Goal: Transaction & Acquisition: Obtain resource

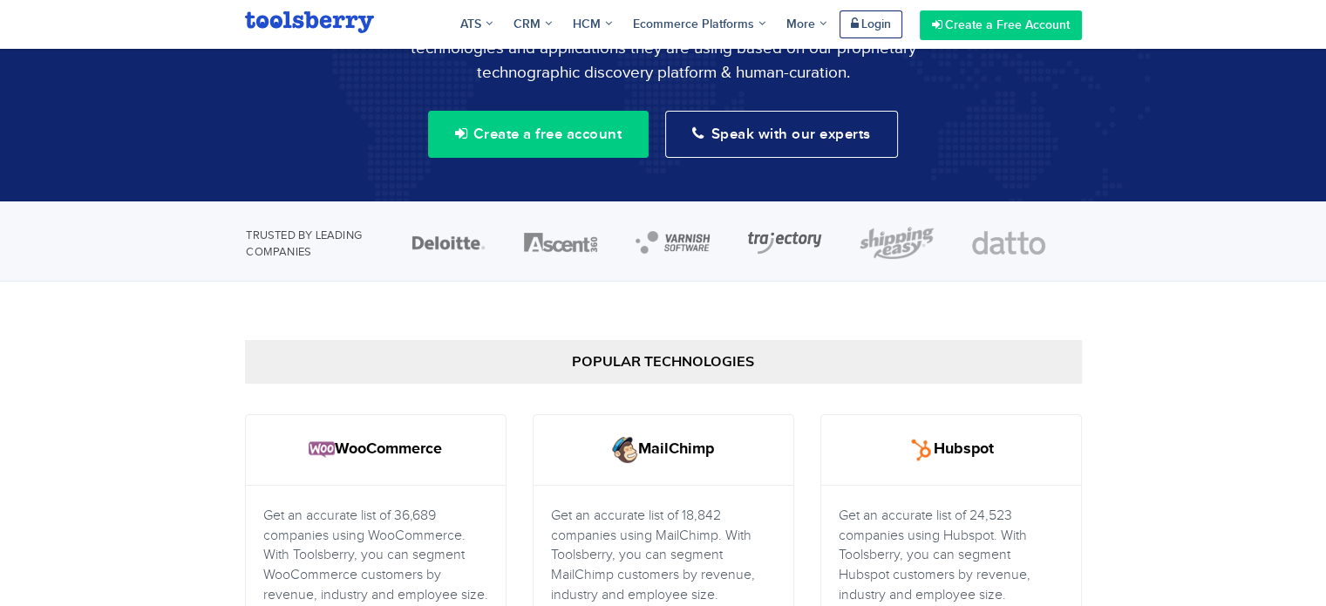
scroll to position [181, 0]
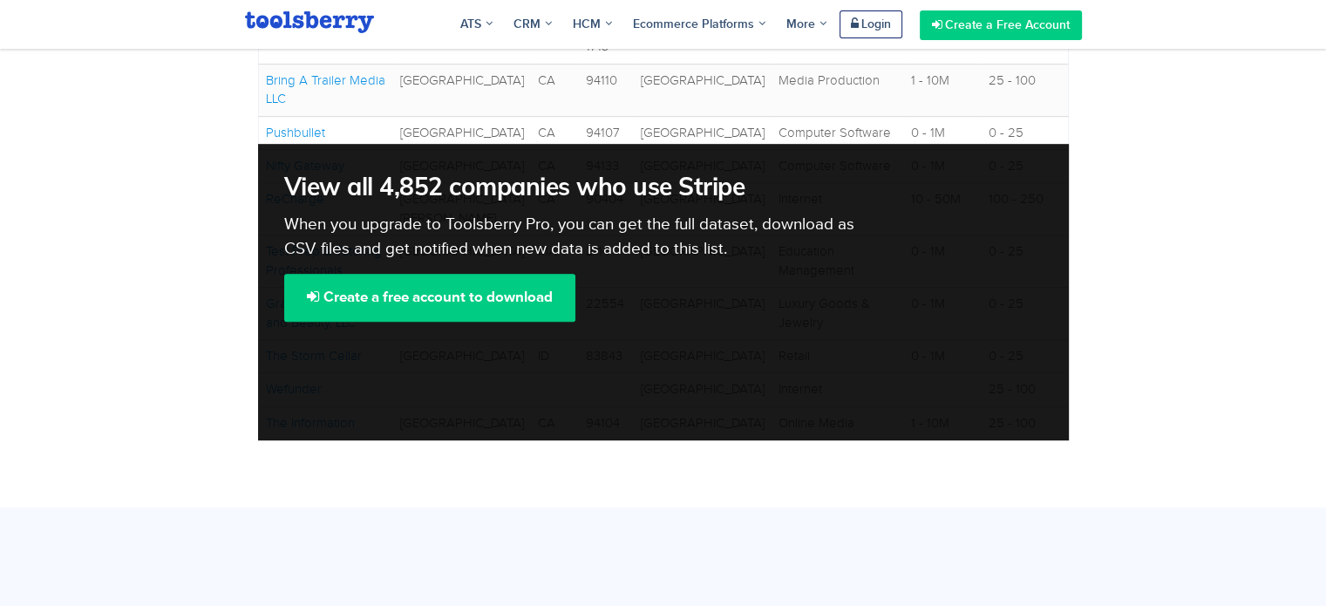
scroll to position [942, 0]
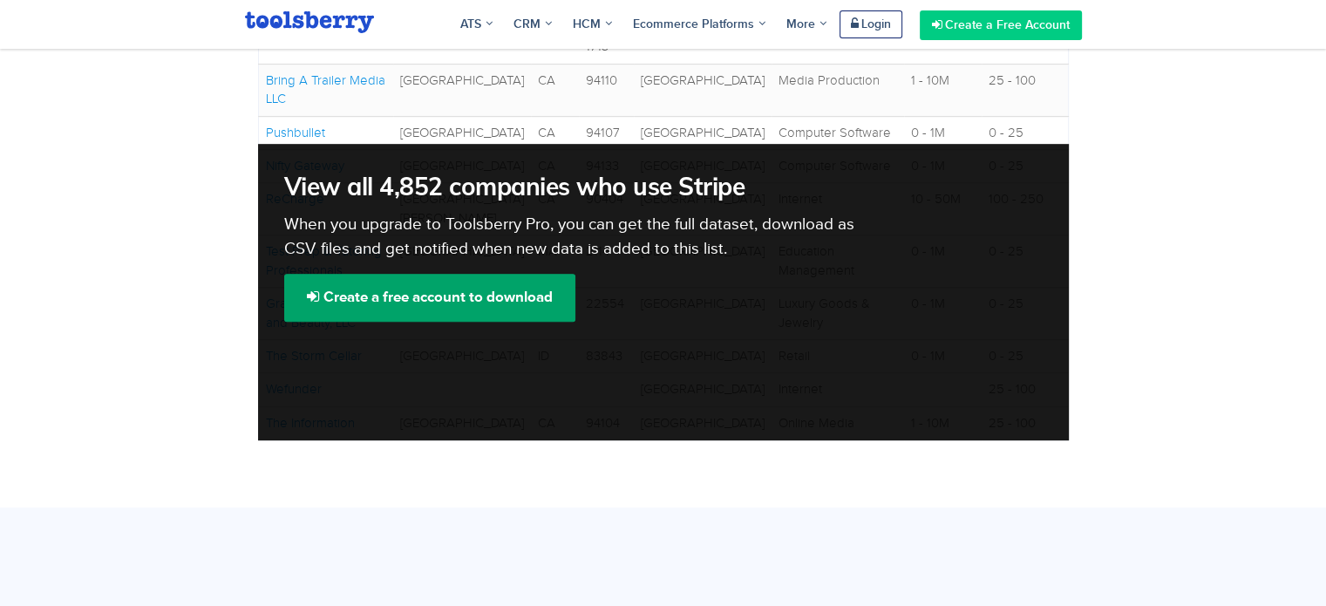
click at [511, 306] on link "Create a free account to download" at bounding box center [429, 297] width 291 height 47
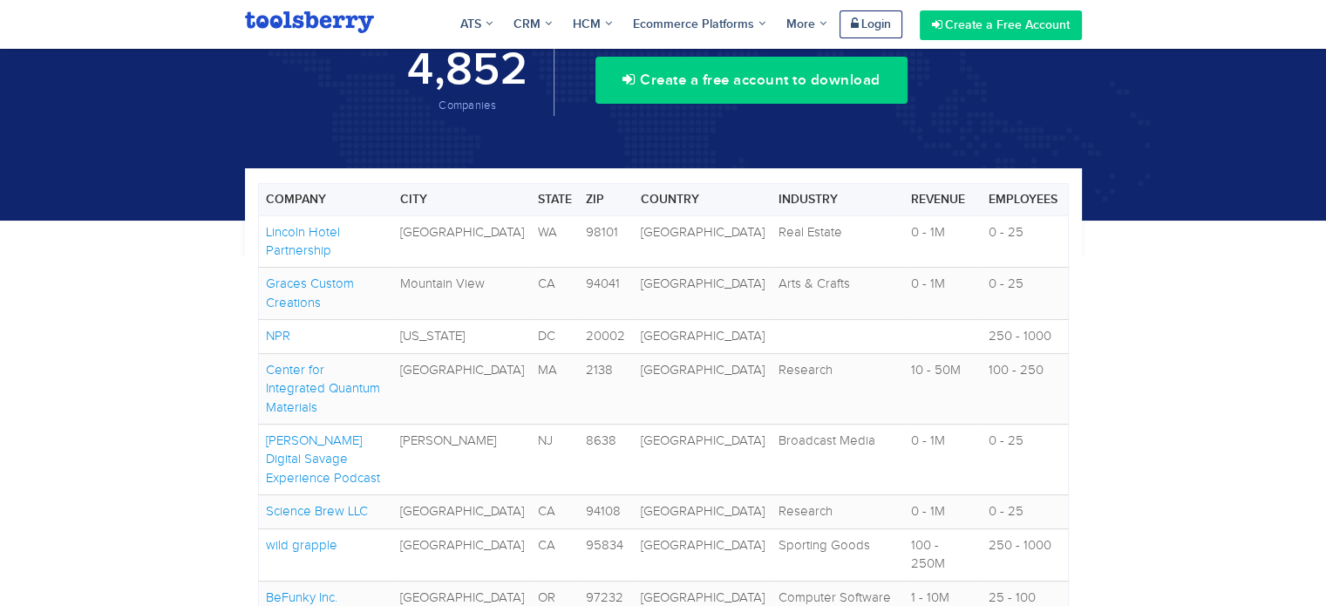
scroll to position [150, 0]
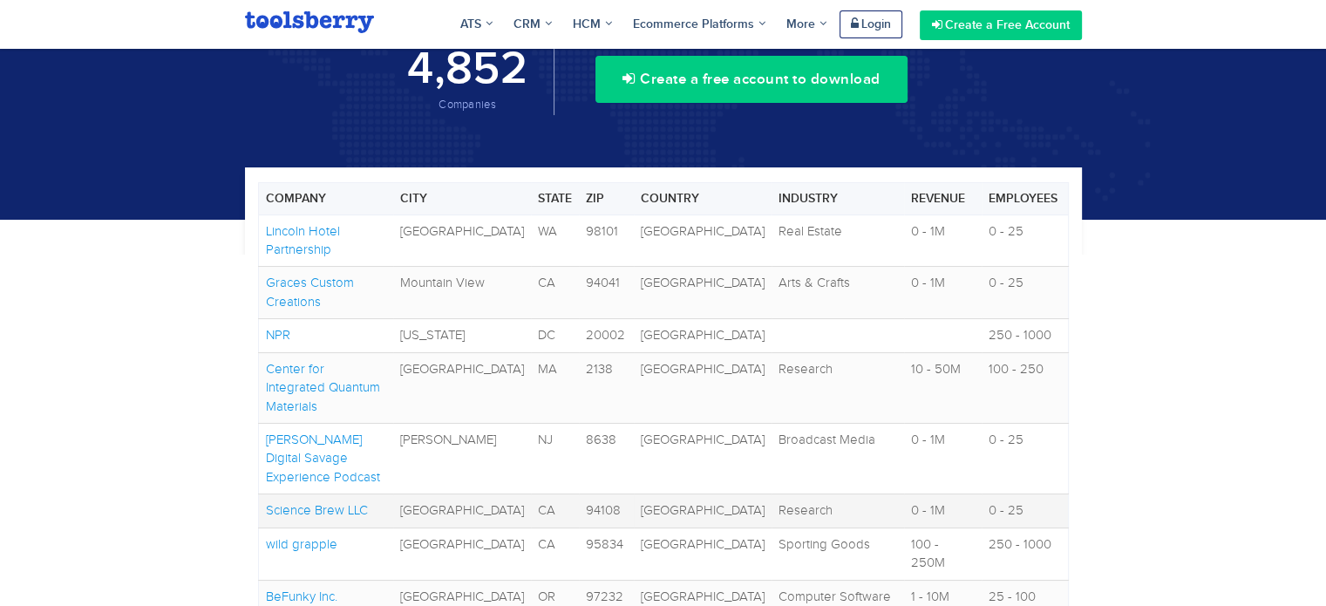
click at [330, 503] on link "Science Brew LLC" at bounding box center [317, 510] width 102 height 14
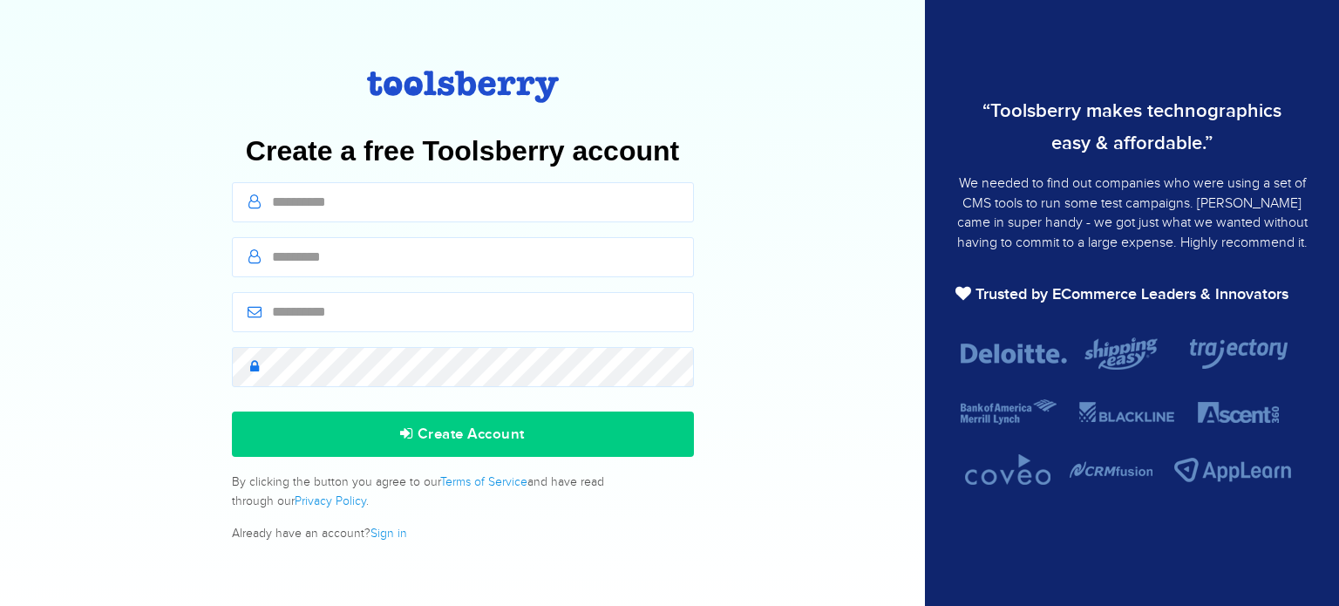
click at [376, 410] on div "Create Account By clicking the button you agree to our Terms of Service and hav…" at bounding box center [463, 471] width 474 height 146
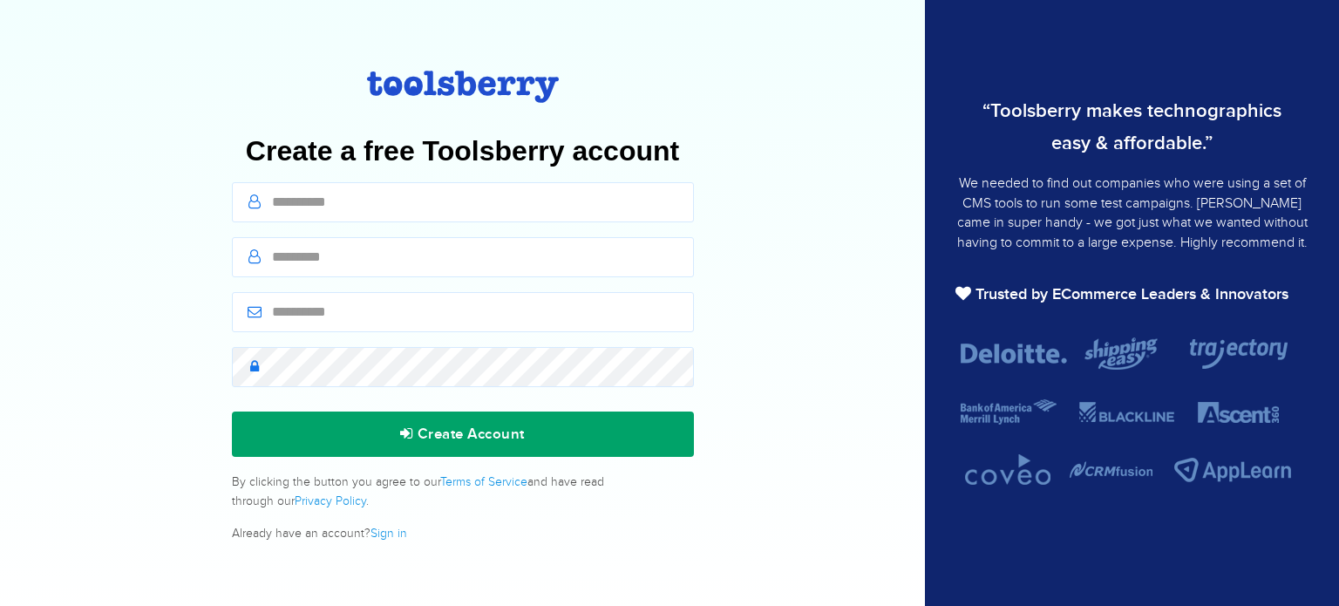
click at [362, 424] on button "Create Account" at bounding box center [463, 433] width 462 height 45
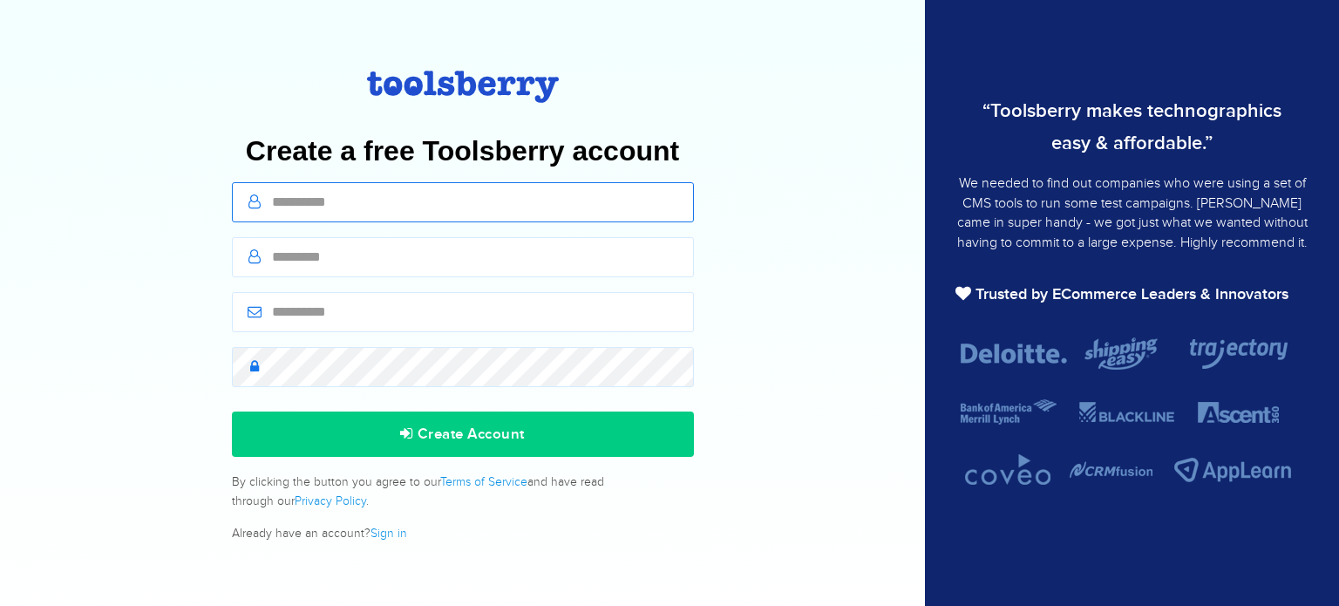
click at [321, 199] on input "text" at bounding box center [463, 202] width 462 height 40
type input "**"
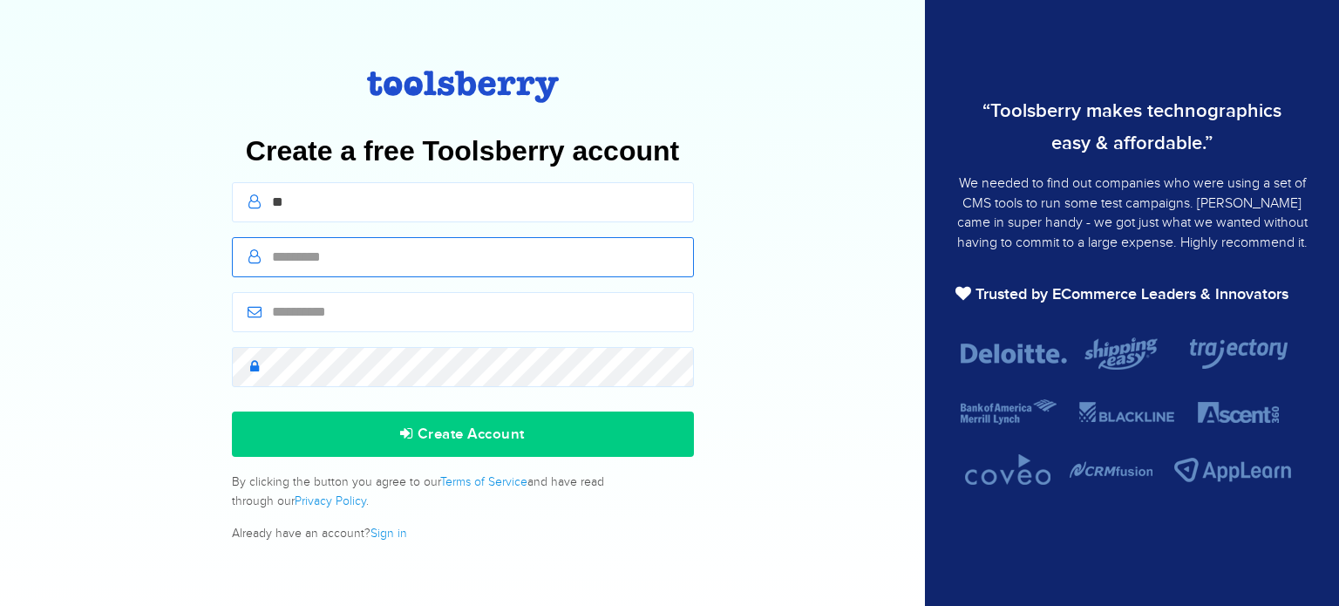
click at [309, 246] on input "text" at bounding box center [463, 257] width 462 height 40
type input "*****"
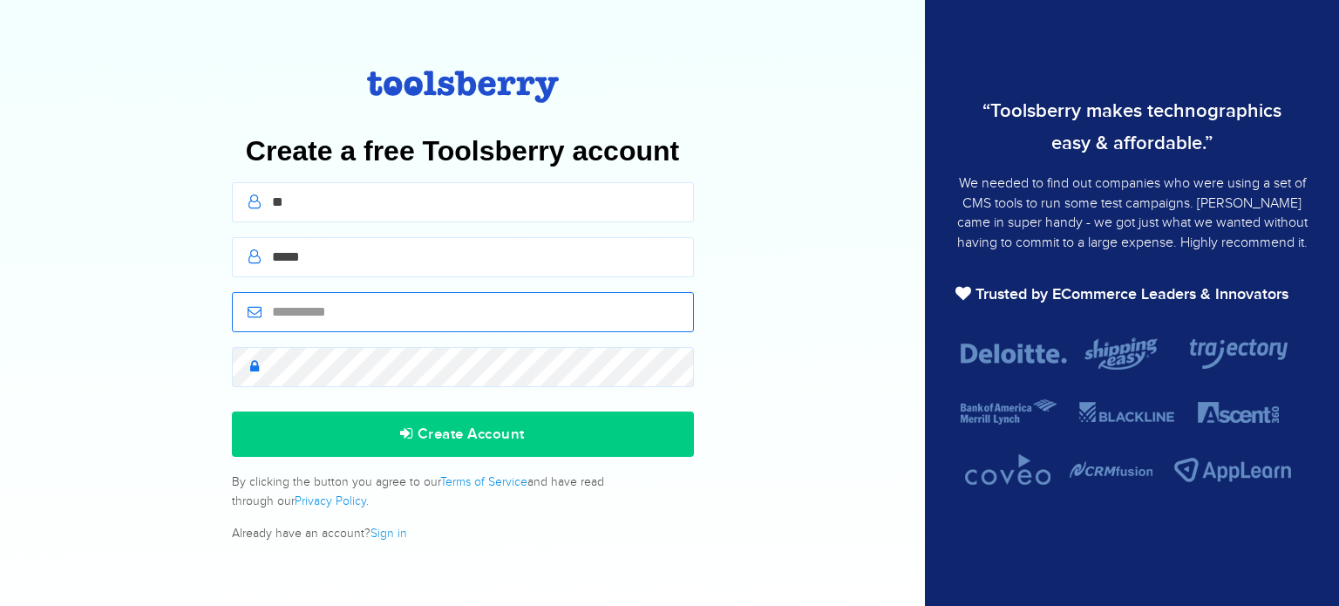
click at [460, 316] on input "email" at bounding box center [463, 312] width 462 height 40
paste input "**********"
type input "**********"
paste input "**********"
type input "**********"
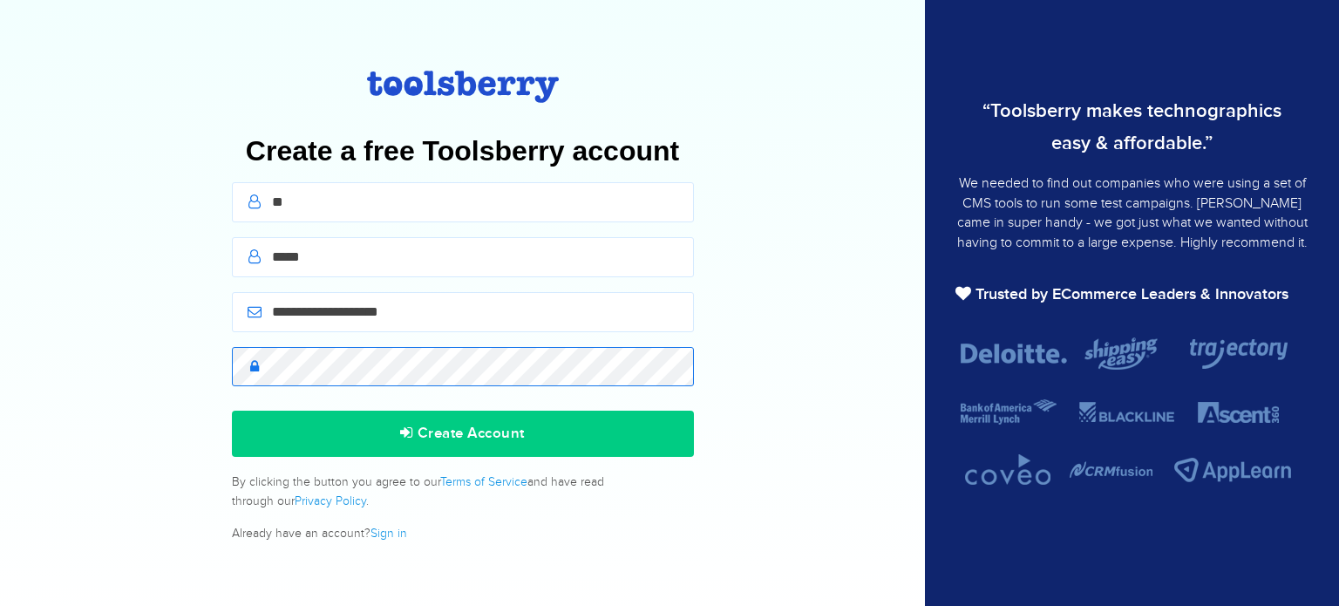
click at [232, 411] on button "Create Account" at bounding box center [463, 433] width 462 height 45
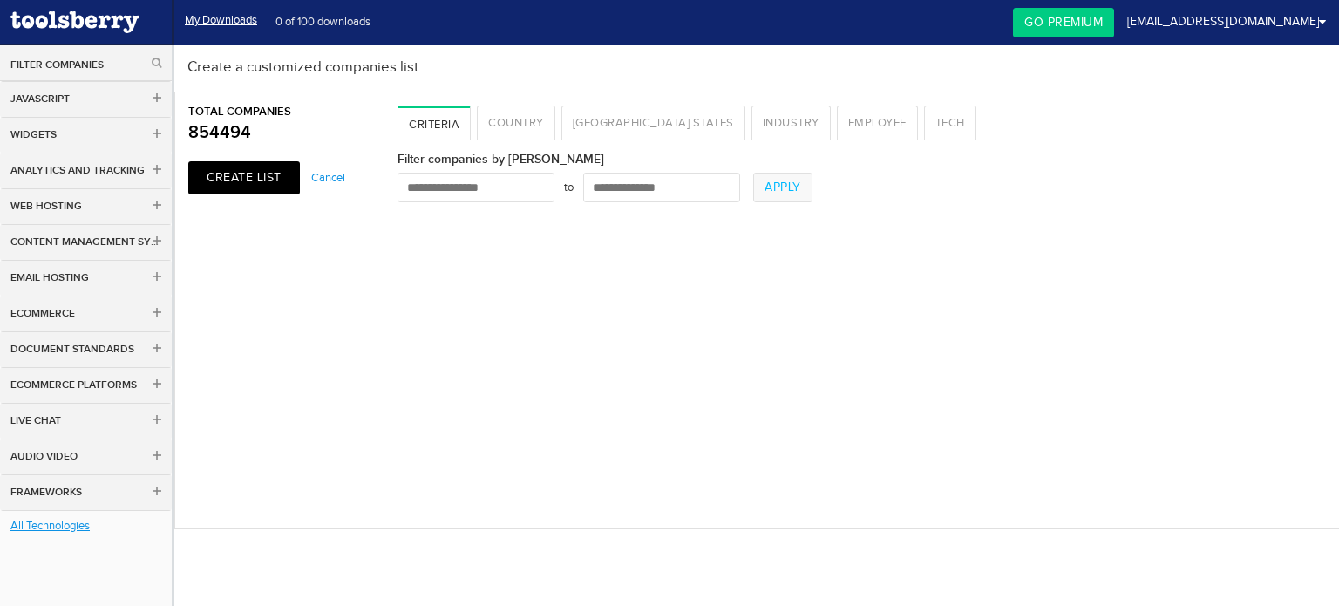
click at [401, 58] on span "Create a customized companies list" at bounding box center [302, 61] width 231 height 32
click at [924, 121] on link "Tech" at bounding box center [950, 122] width 52 height 35
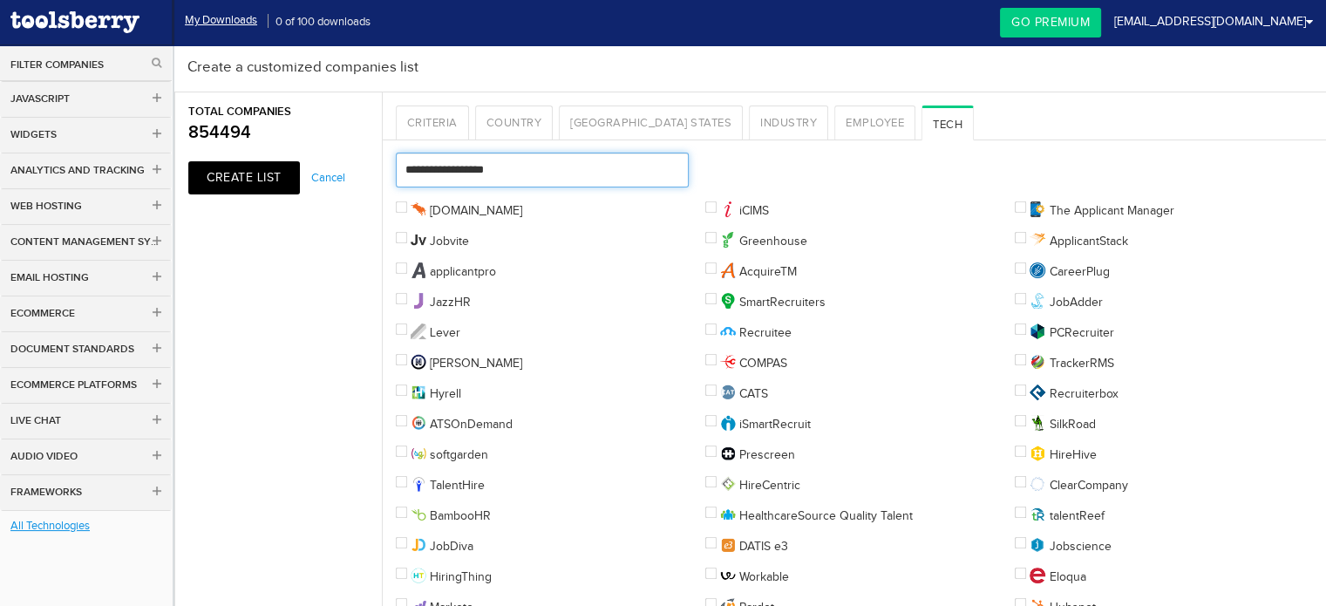
click at [540, 173] on input "text" at bounding box center [543, 170] width 294 height 35
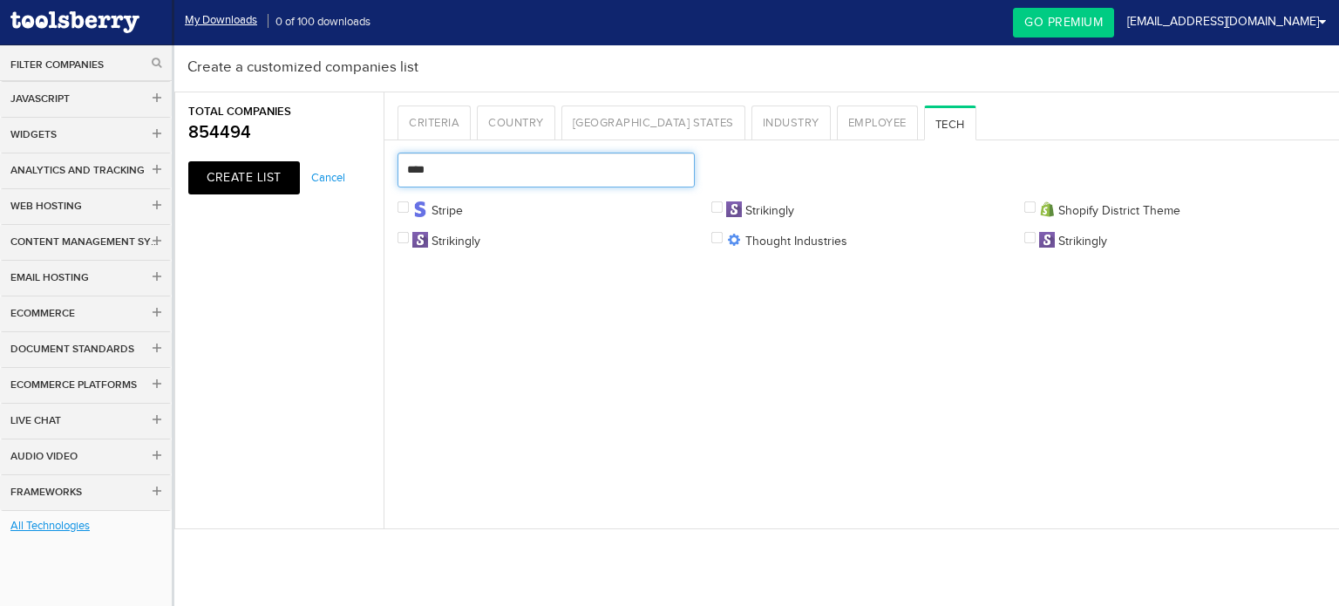
type input "****"
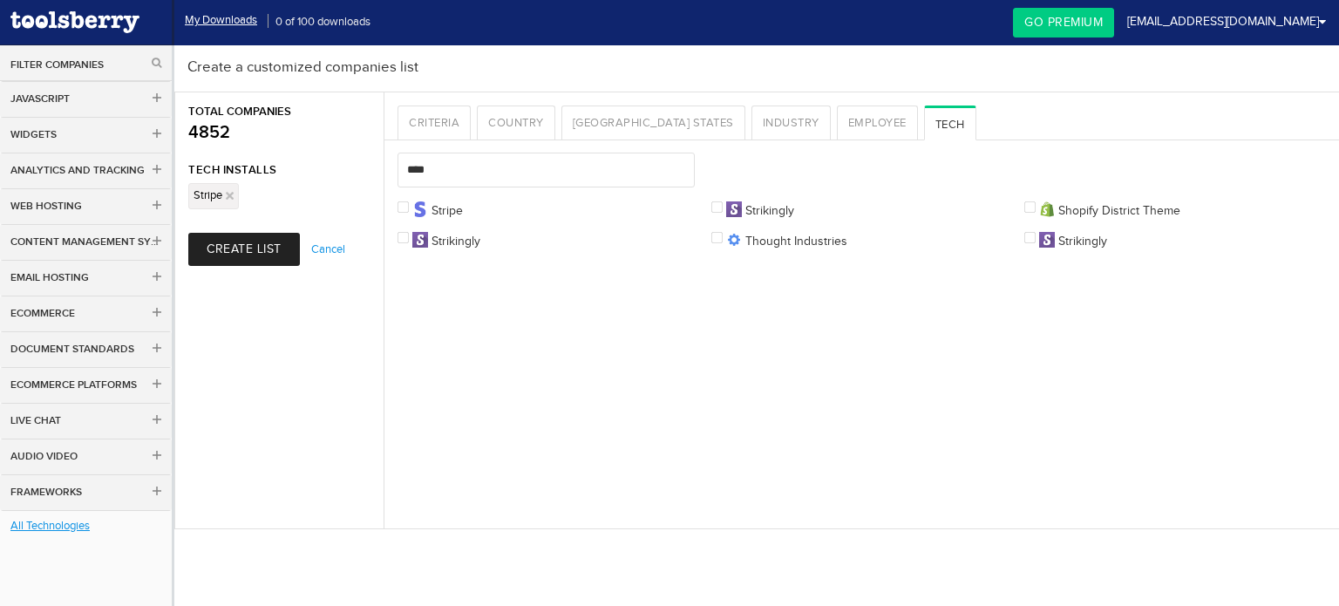
click at [230, 247] on button "Create List" at bounding box center [244, 249] width 112 height 33
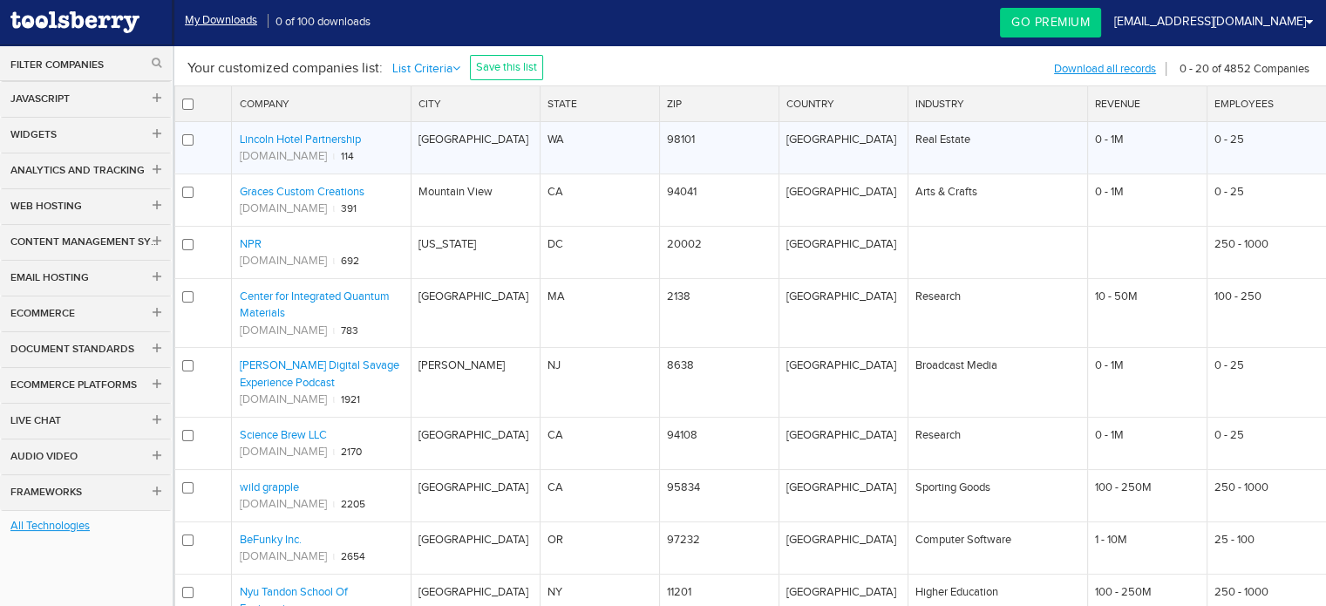
click at [338, 140] on link "Lincoln Hotel Partnership" at bounding box center [299, 139] width 121 height 13
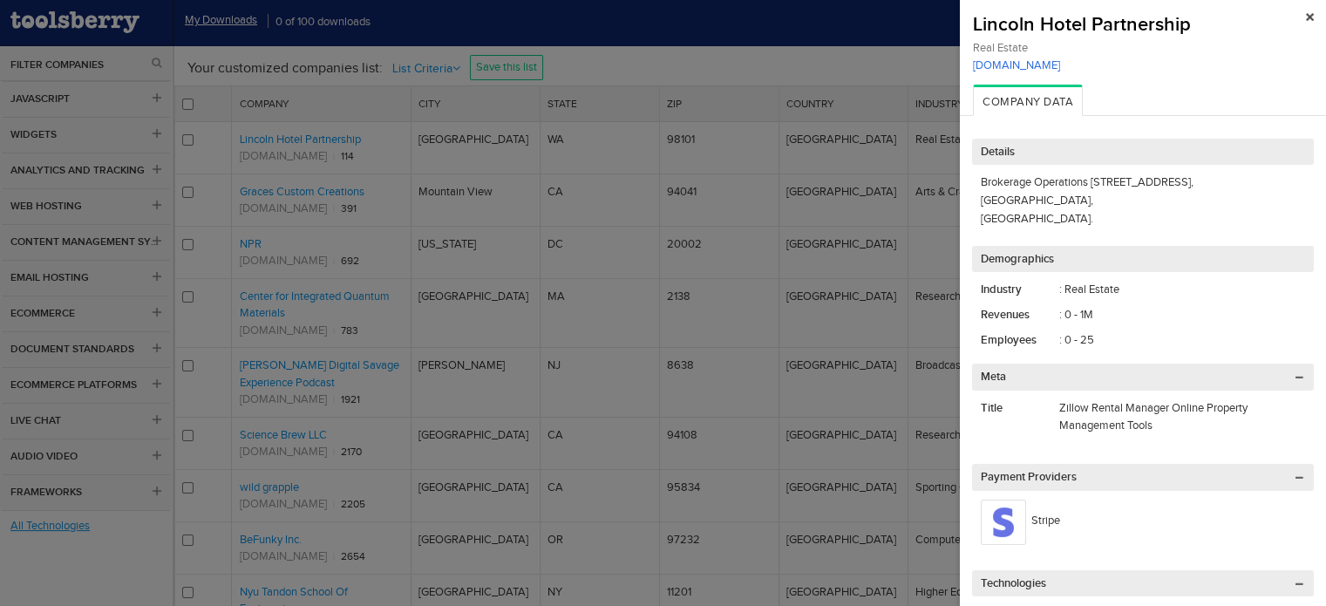
click at [1024, 65] on link "postlets.com" at bounding box center [1143, 64] width 340 height 13
click at [846, 61] on div at bounding box center [663, 303] width 1326 height 606
click at [1306, 17] on img at bounding box center [1310, 17] width 8 height 8
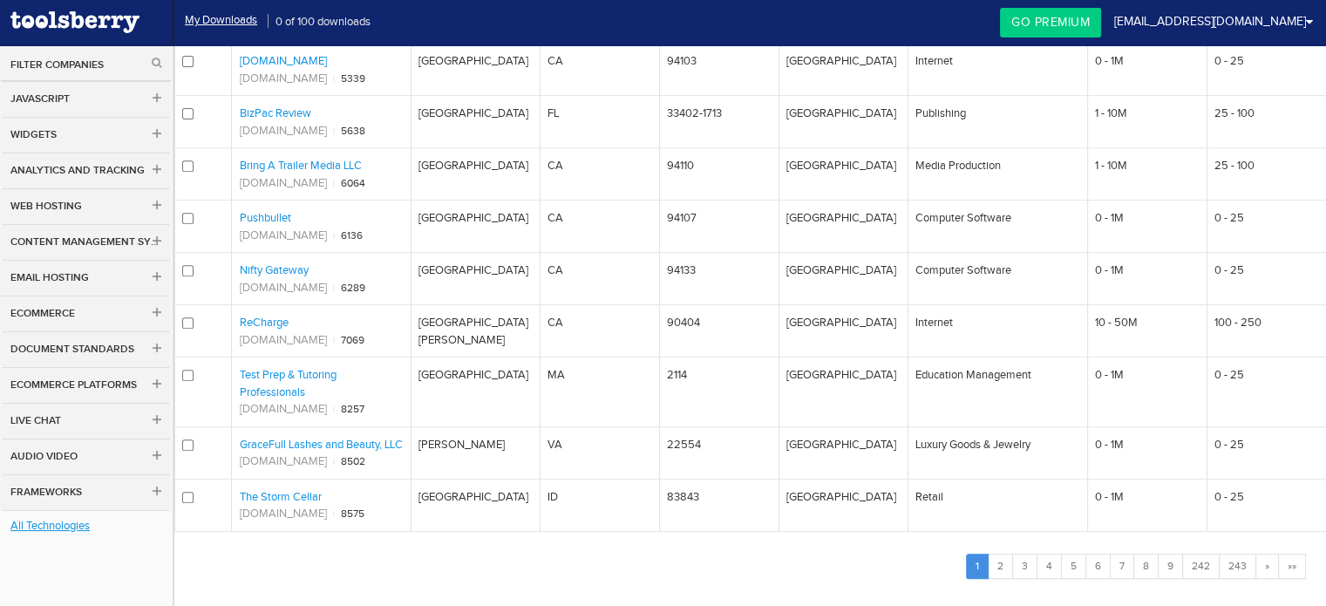
scroll to position [732, 0]
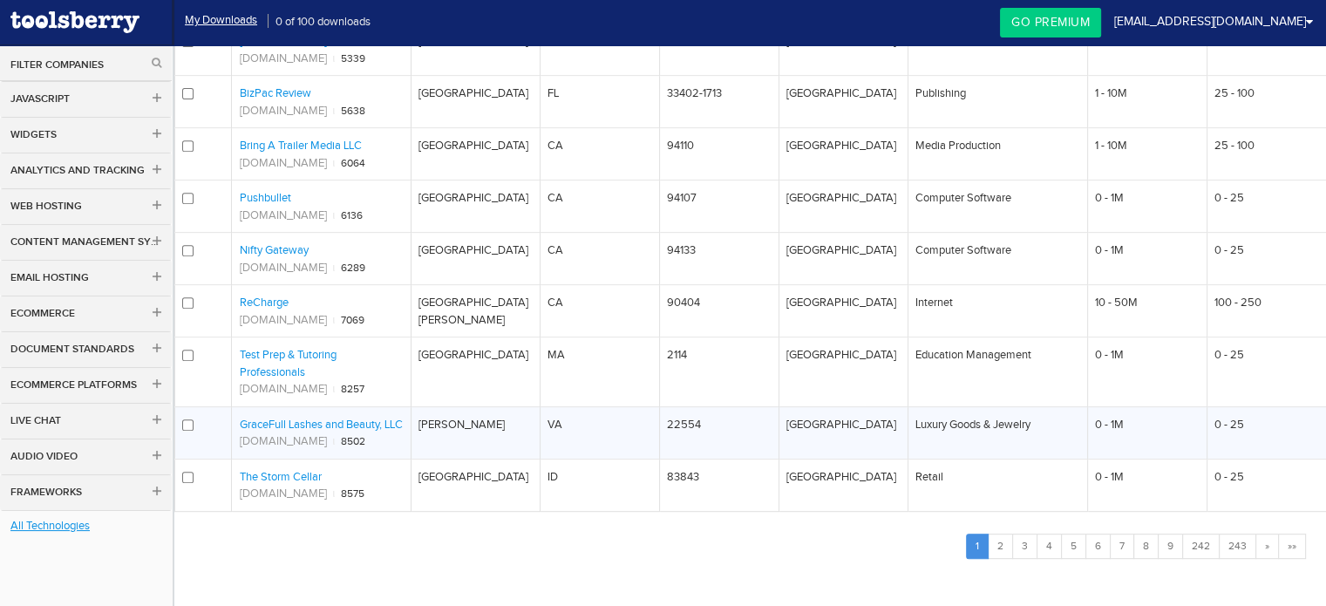
click at [377, 418] on link "GraceFull Lashes and Beauty, LLC" at bounding box center [320, 424] width 163 height 13
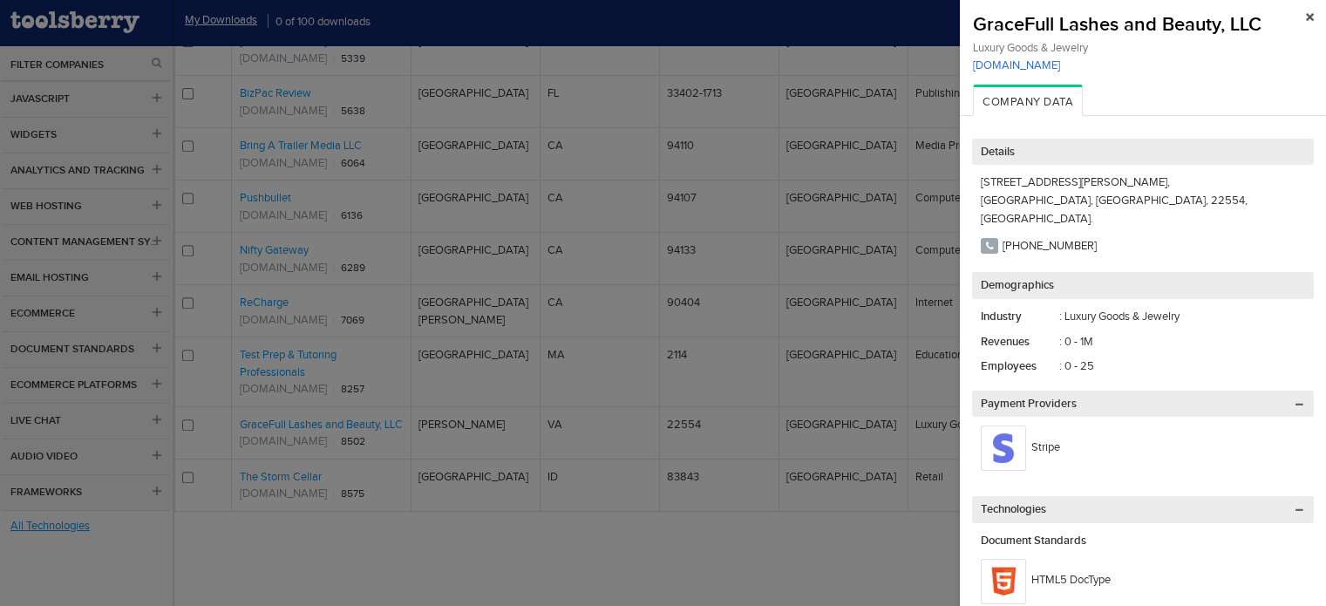
click at [1004, 68] on link "gracefulllashes.as.me" at bounding box center [1143, 64] width 340 height 13
click at [876, 177] on div at bounding box center [663, 303] width 1326 height 606
click at [1306, 17] on img at bounding box center [1310, 17] width 8 height 8
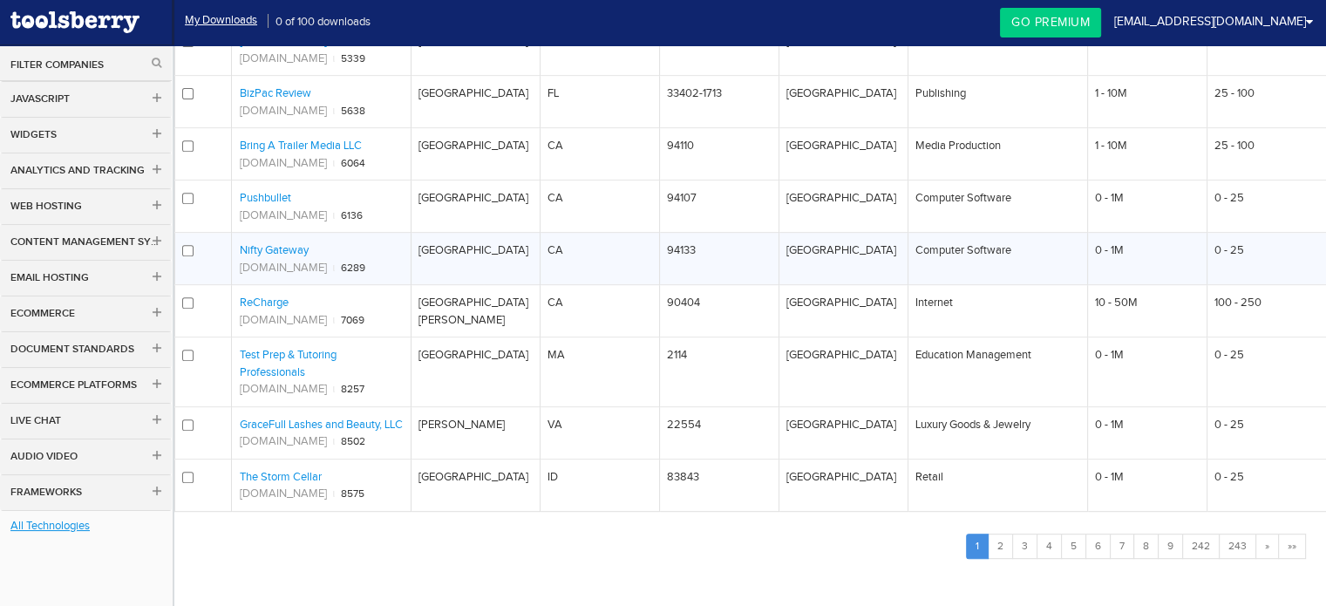
click at [289, 243] on link "Nifty Gateway" at bounding box center [273, 249] width 69 height 13
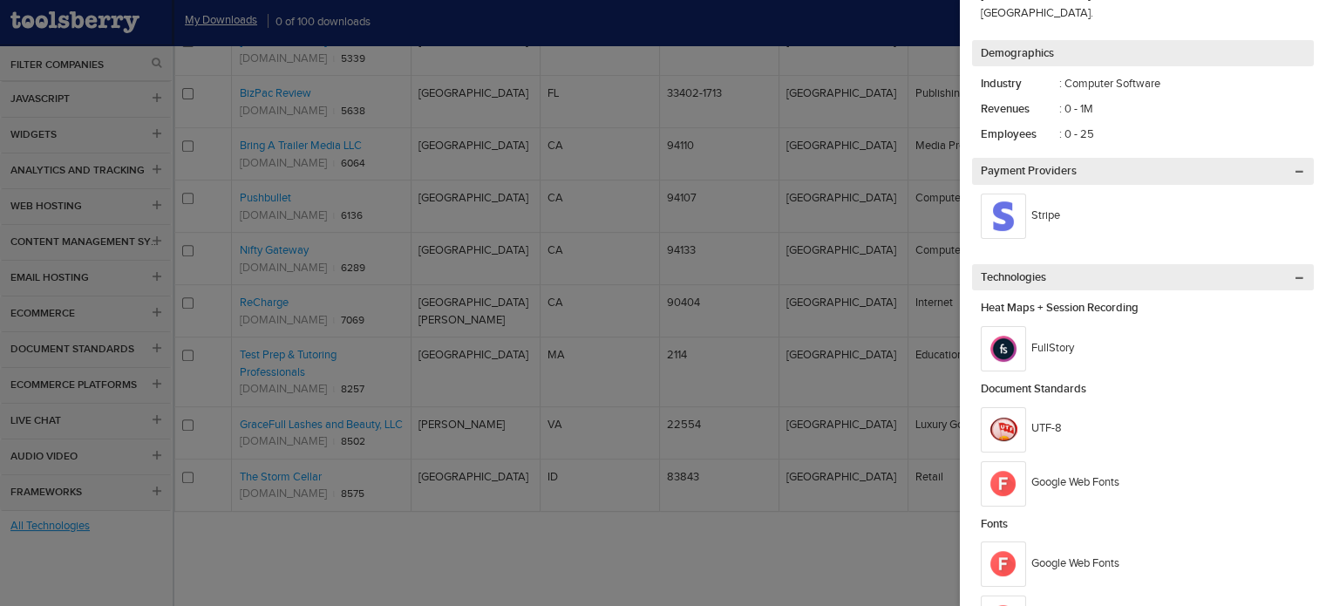
scroll to position [0, 0]
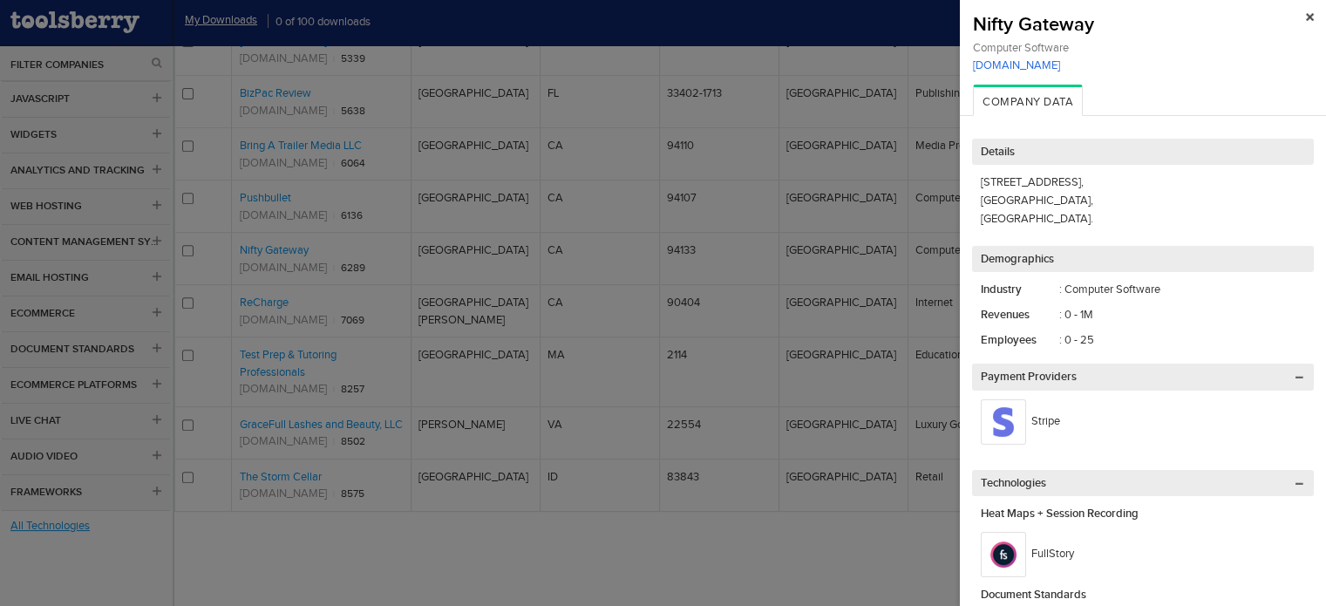
click at [1046, 64] on link "niftygateway.com" at bounding box center [1143, 64] width 340 height 13
click at [896, 46] on div at bounding box center [663, 303] width 1326 height 606
click at [1288, 17] on div "Nifty Gateway" at bounding box center [1143, 25] width 340 height 24
click at [1306, 15] on img at bounding box center [1310, 17] width 8 height 8
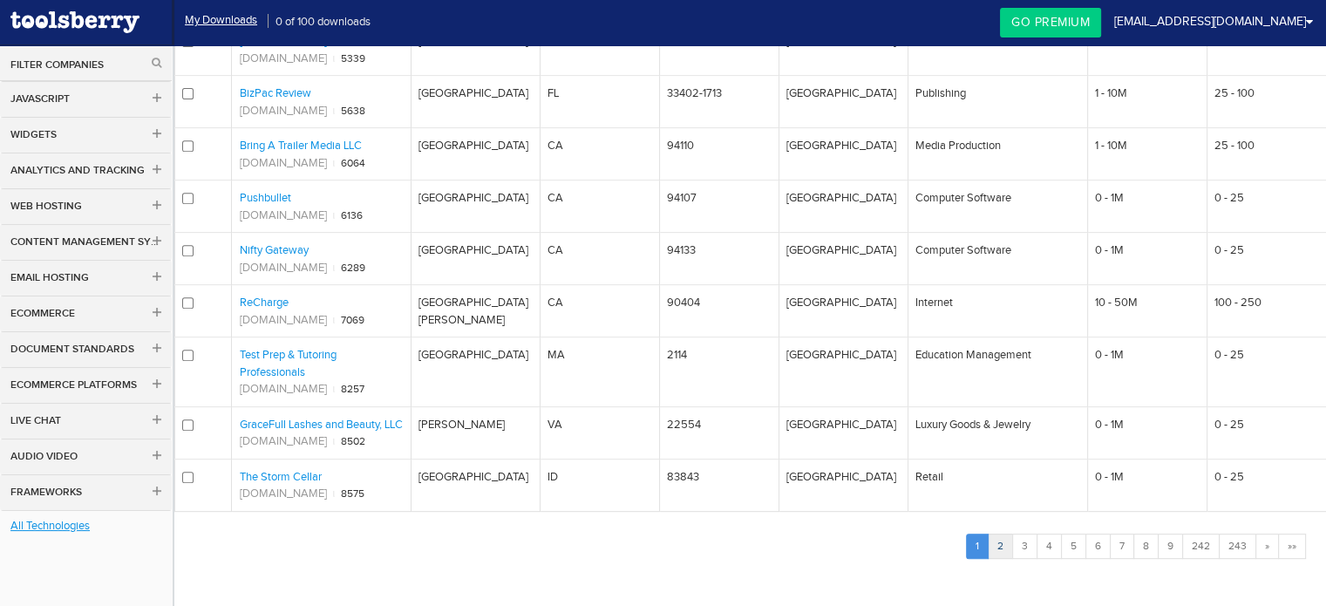
click at [1006, 534] on link "2" at bounding box center [1000, 546] width 25 height 25
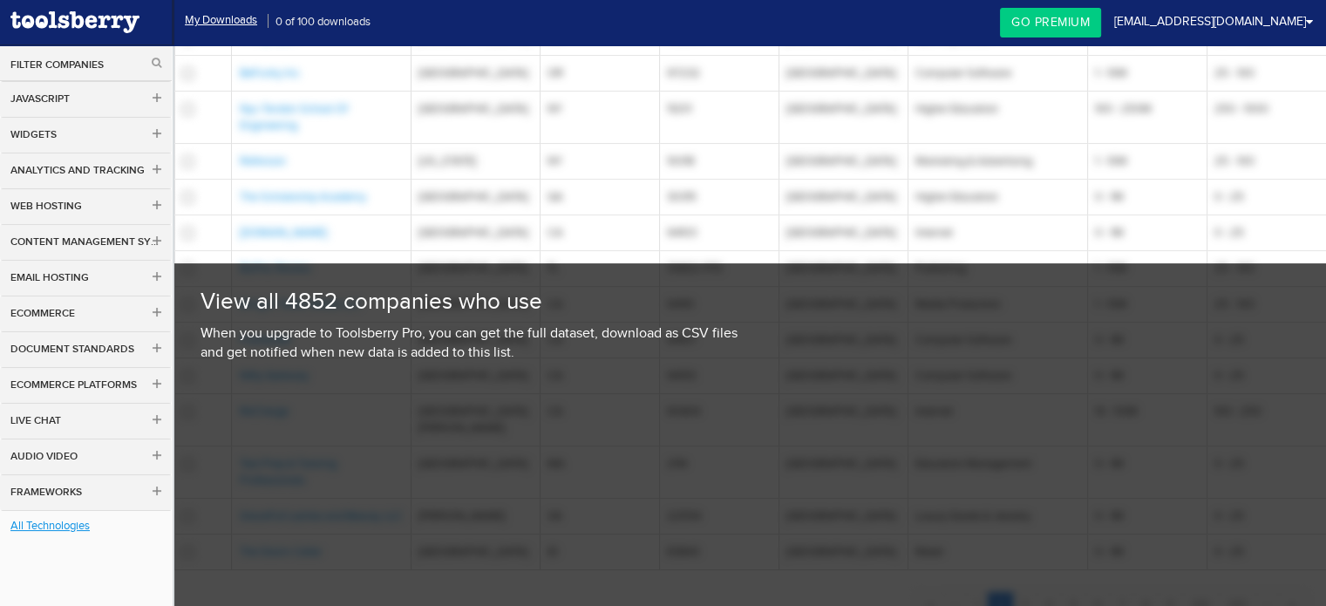
scroll to position [400, 0]
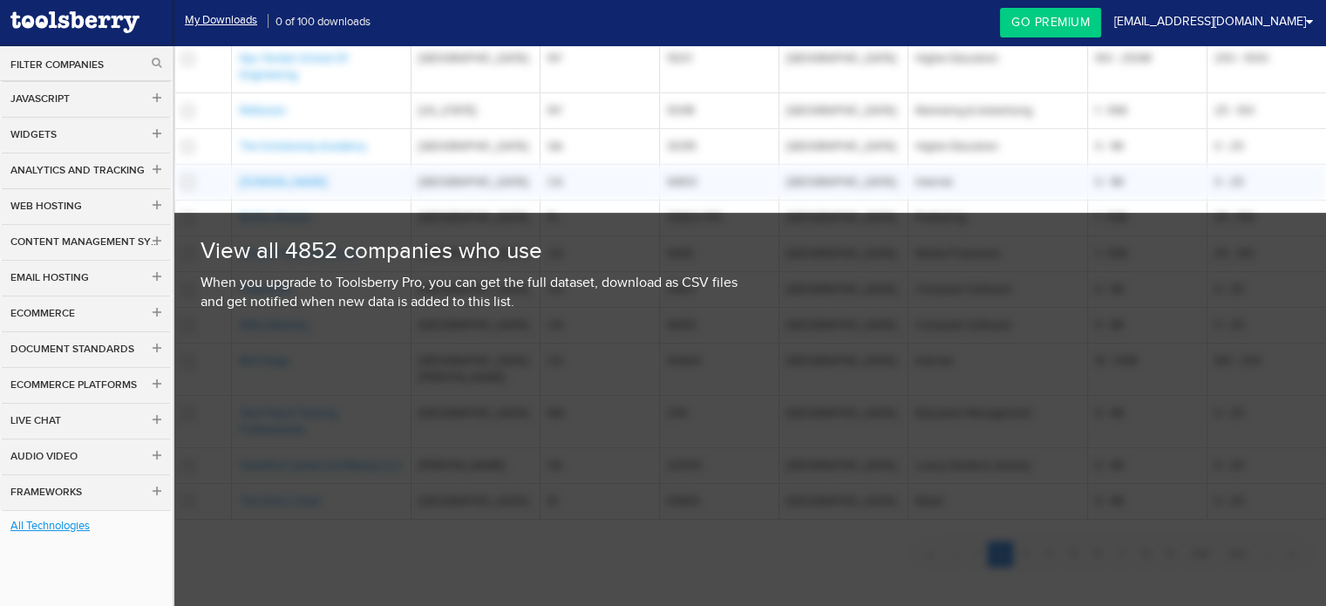
click at [482, 167] on td "[GEOGRAPHIC_DATA]" at bounding box center [475, 182] width 129 height 36
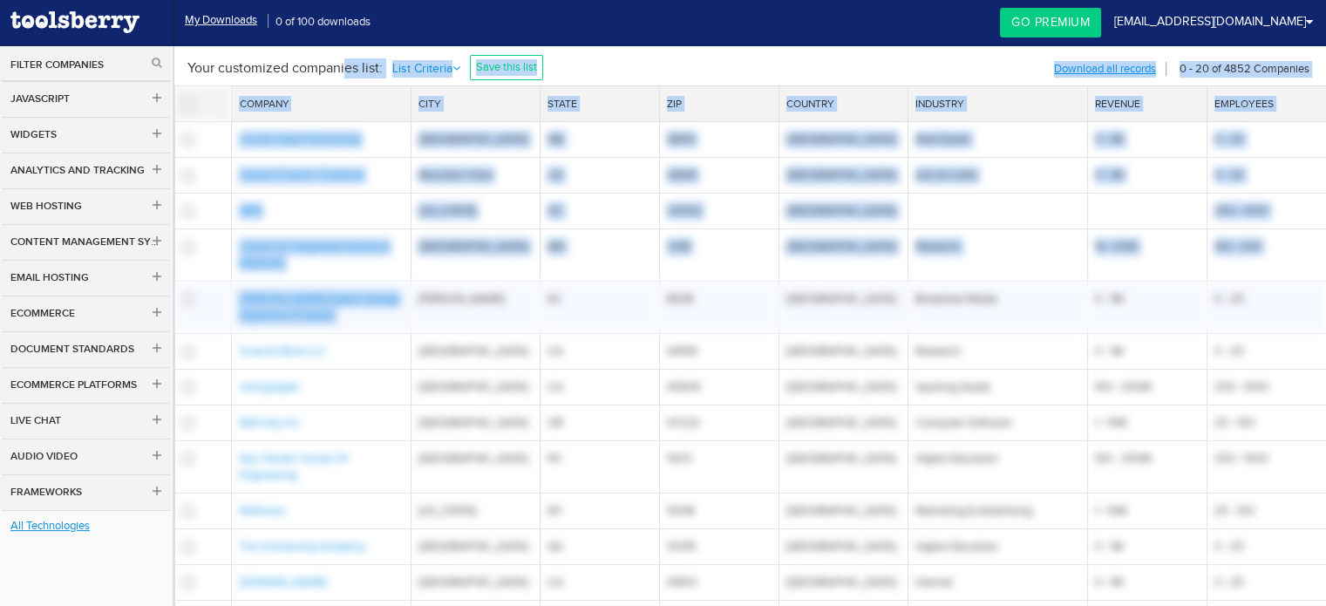
drag, startPoint x: 282, startPoint y: 62, endPoint x: 420, endPoint y: 297, distance: 272.7
click at [420, 297] on div "Your customized companies list: List Criteria Technologies - 'Stripe' Save this…" at bounding box center [750, 529] width 1152 height 969
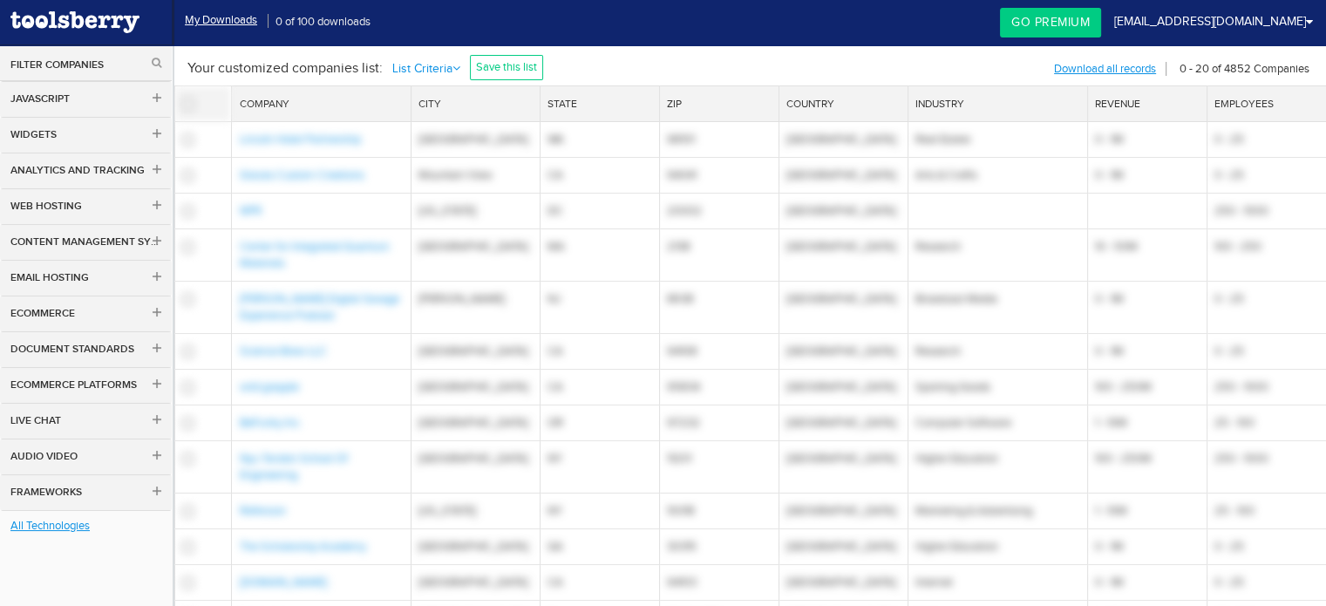
click at [333, 42] on div "Menu My Downloads 0 of 100 downloads vemofi7700@ncien.com My Account My Plan My…" at bounding box center [663, 22] width 1326 height 44
click at [488, 67] on link "Save this list" at bounding box center [506, 67] width 73 height 25
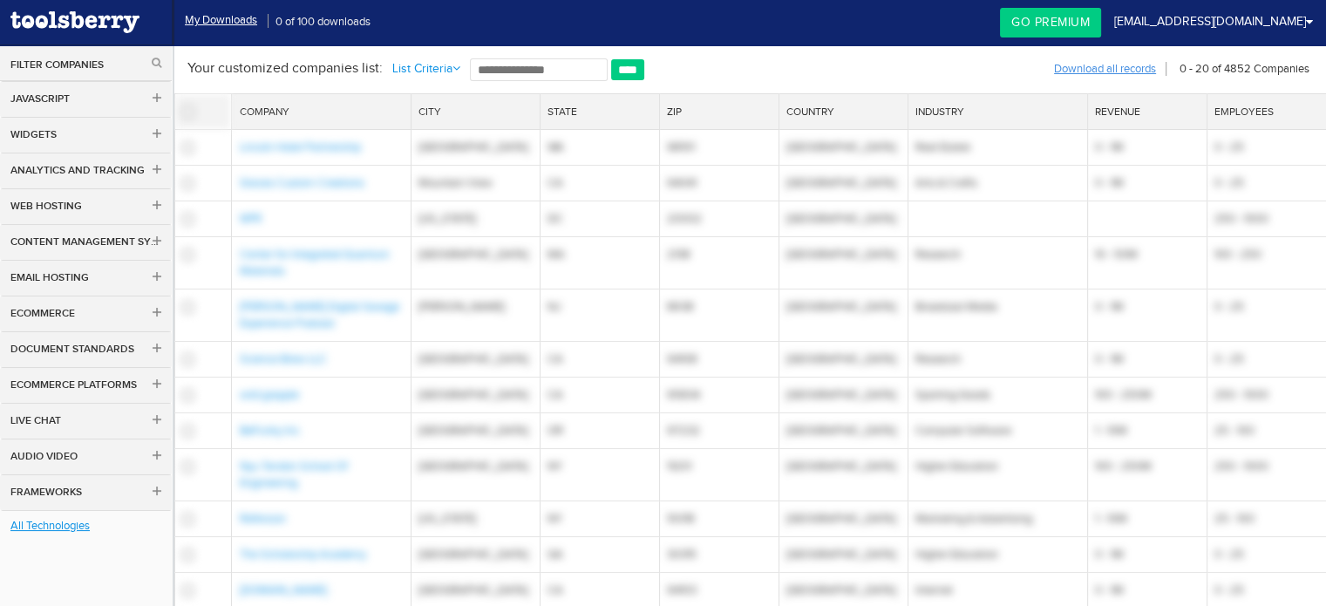
click at [1086, 65] on link "Download all records" at bounding box center [1105, 69] width 104 height 22
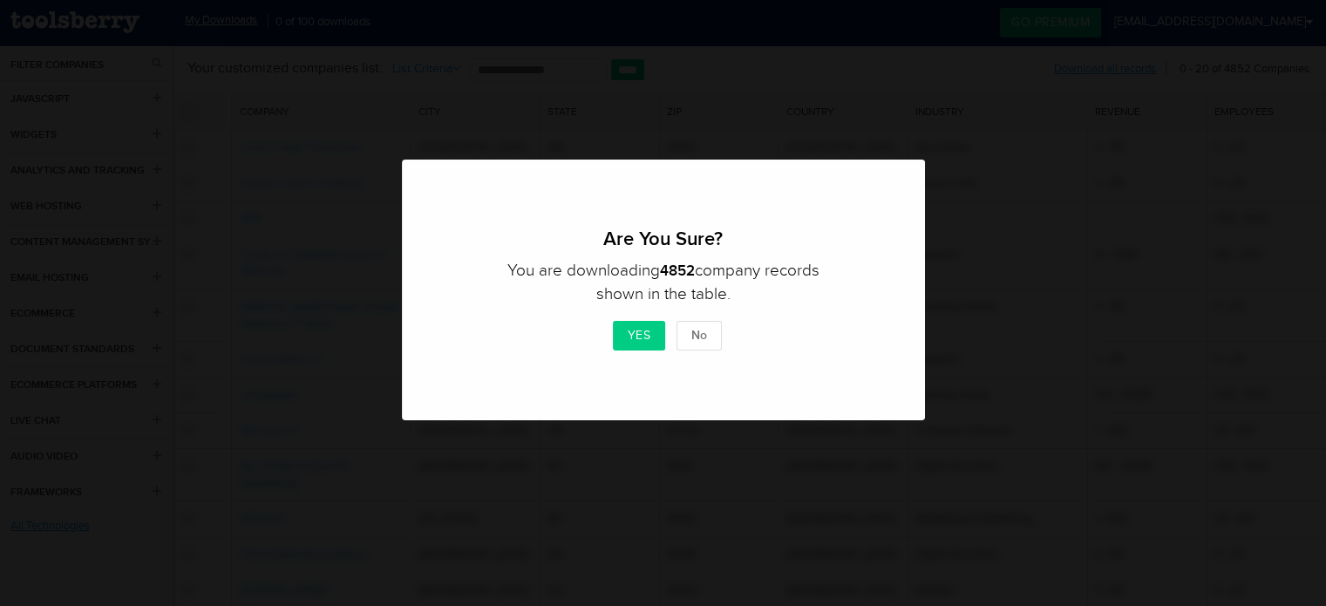
click at [631, 331] on button "Yes" at bounding box center [639, 336] width 53 height 30
click at [629, 328] on button "Yes" at bounding box center [639, 336] width 53 height 30
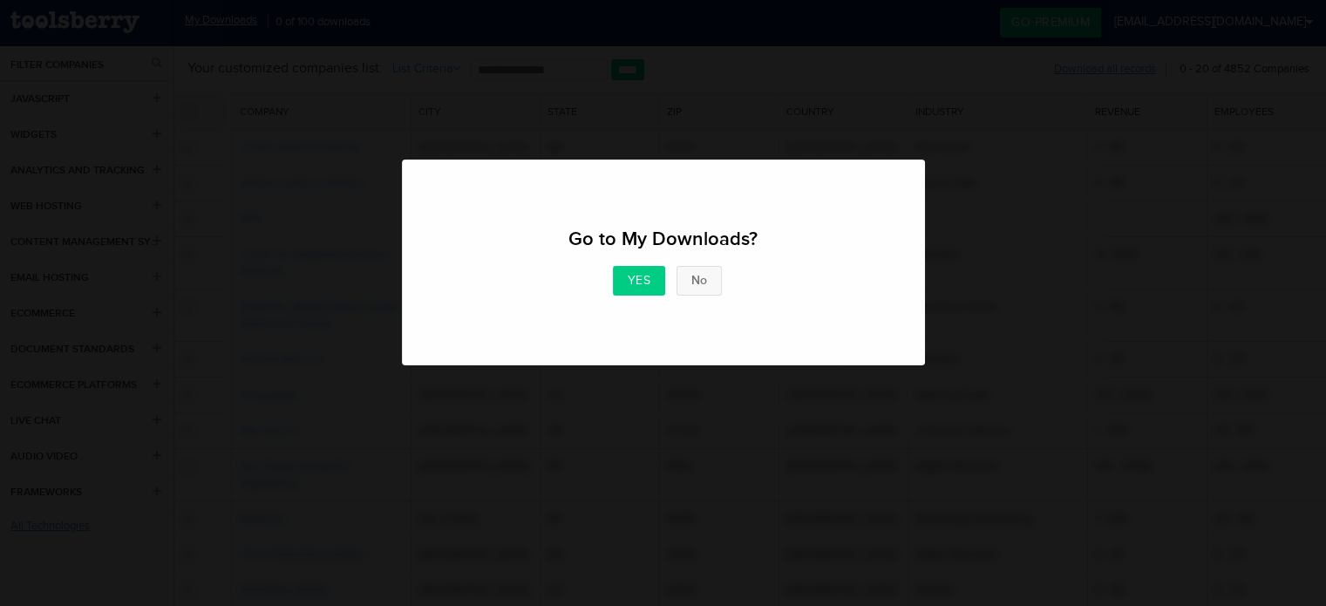
click at [701, 271] on button "No" at bounding box center [698, 281] width 45 height 30
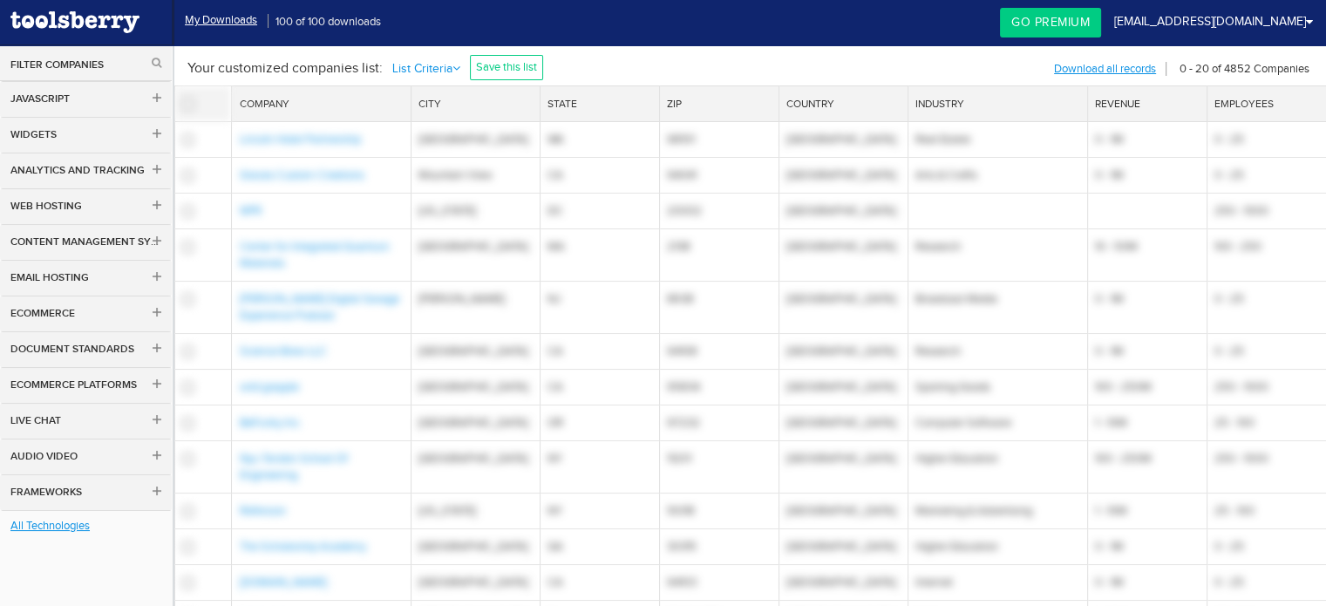
click at [146, 381] on link "Ecommerce Platforms" at bounding box center [86, 385] width 172 height 37
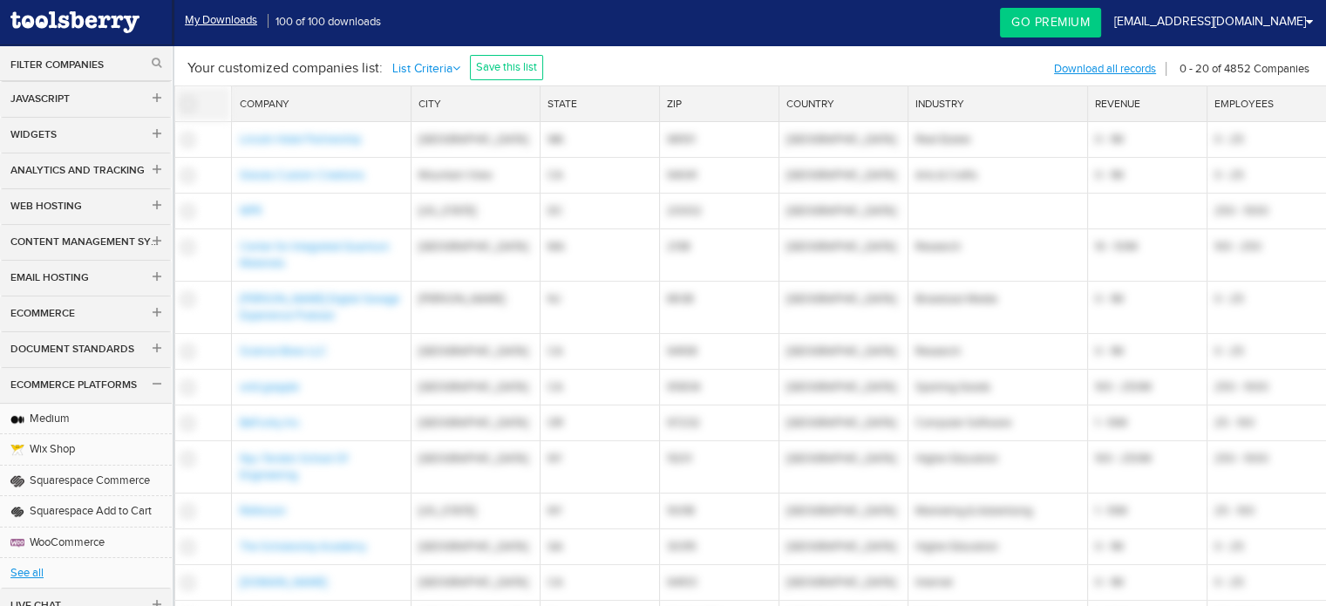
click at [154, 383] on span at bounding box center [157, 385] width 12 height 13
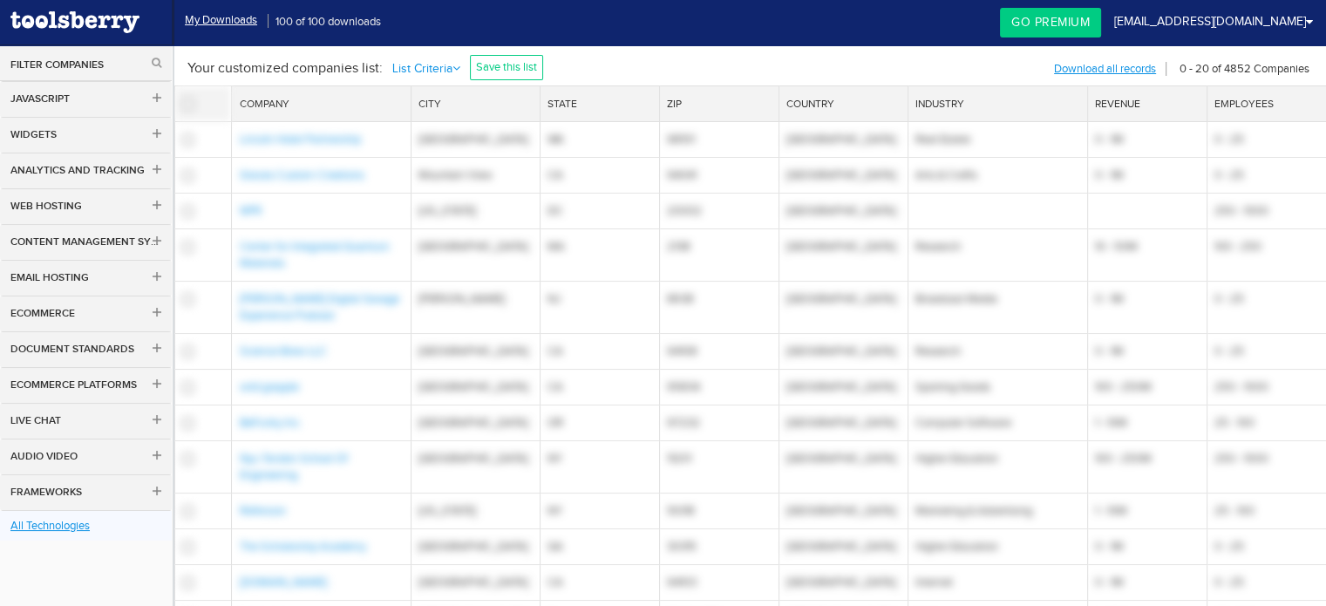
click at [56, 529] on link "All Technologies" at bounding box center [86, 526] width 172 height 31
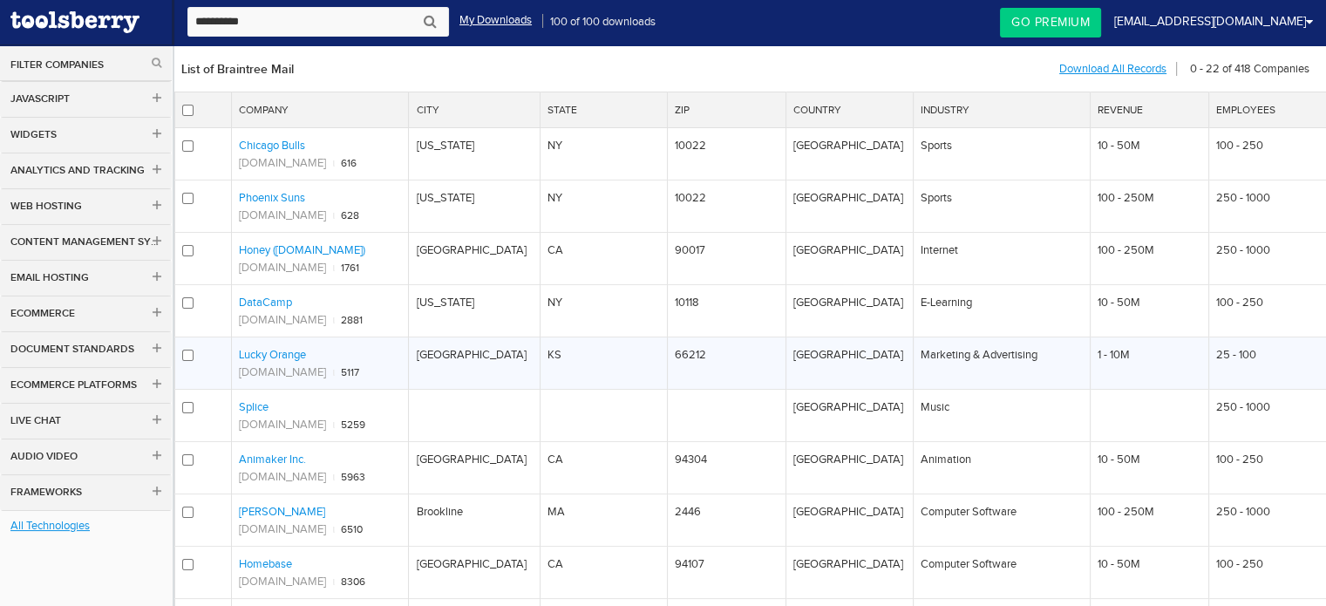
click at [301, 355] on link "Lucky Orange" at bounding box center [272, 354] width 67 height 13
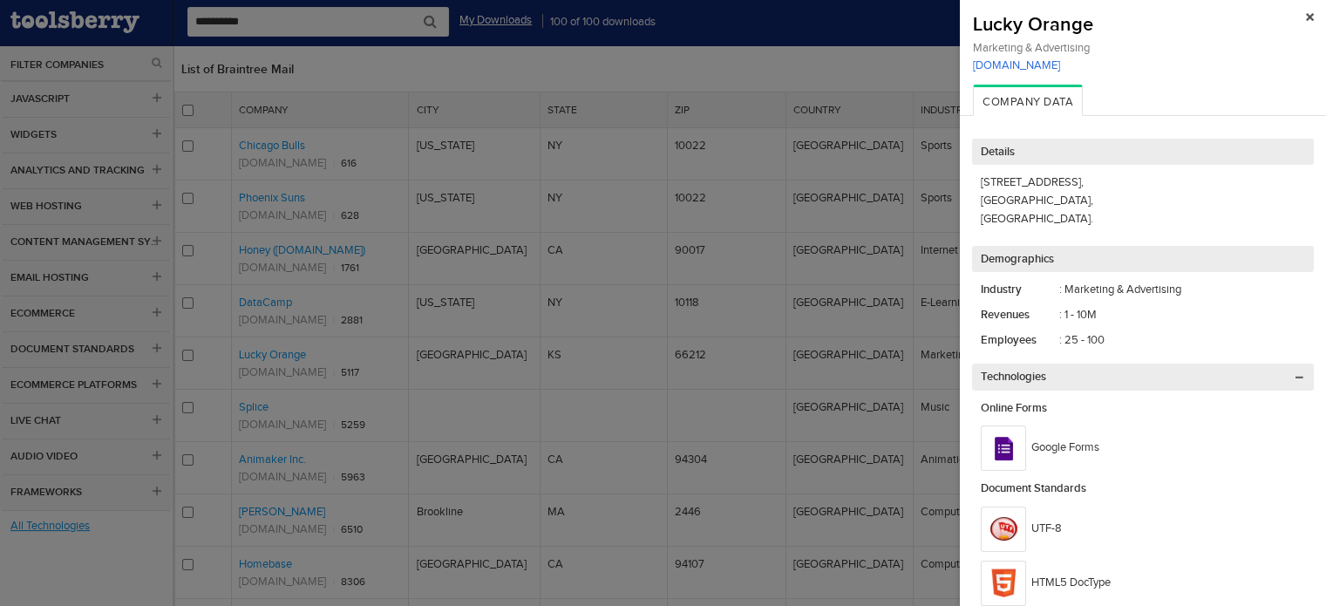
click at [1015, 60] on link "[DOMAIN_NAME]" at bounding box center [1143, 64] width 340 height 13
